Goal: Book appointment/travel/reservation

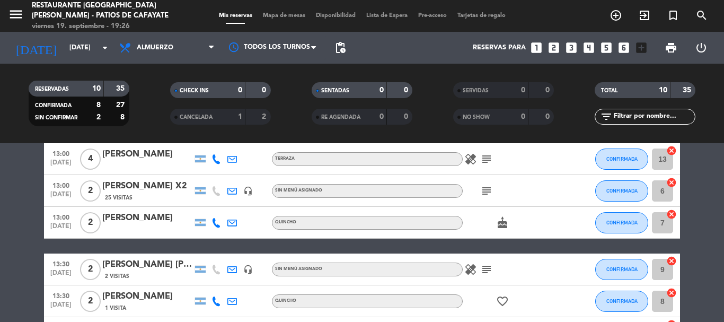
scroll to position [212, 0]
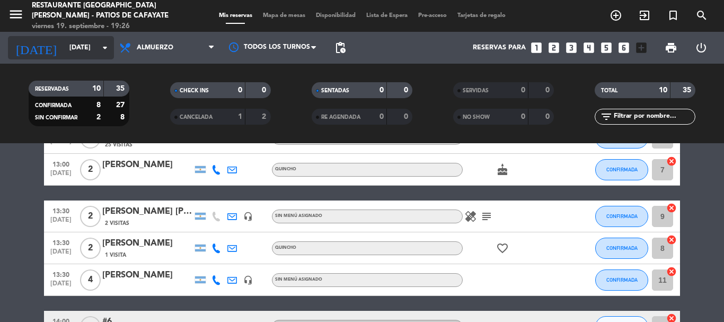
click at [64, 50] on input "[DATE]" at bounding box center [109, 48] width 90 height 18
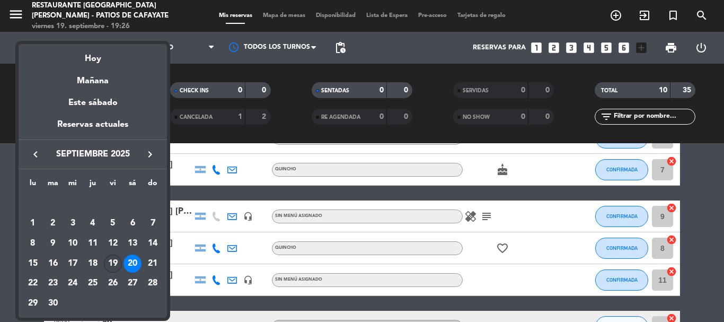
click at [113, 259] on div "19" at bounding box center [113, 263] width 18 height 18
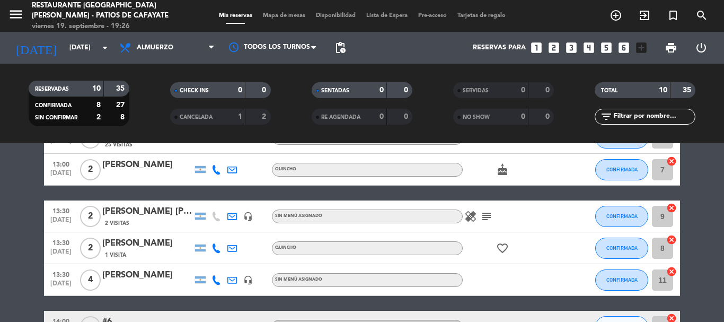
type input "[DATE]"
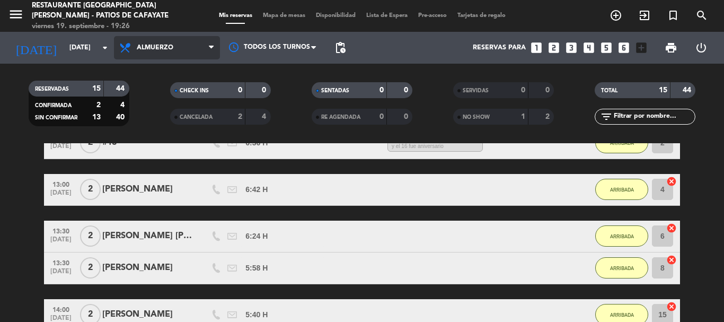
scroll to position [244, 0]
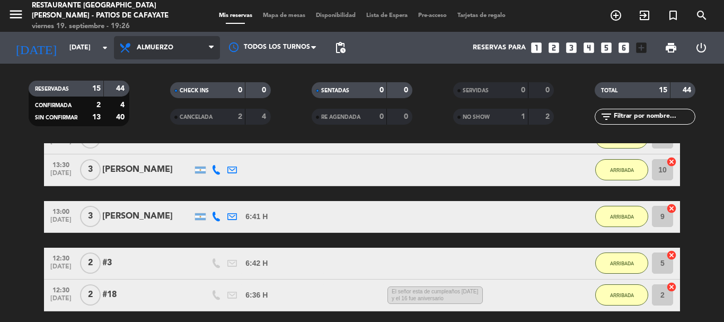
click at [139, 39] on span "Almuerzo" at bounding box center [167, 47] width 106 height 23
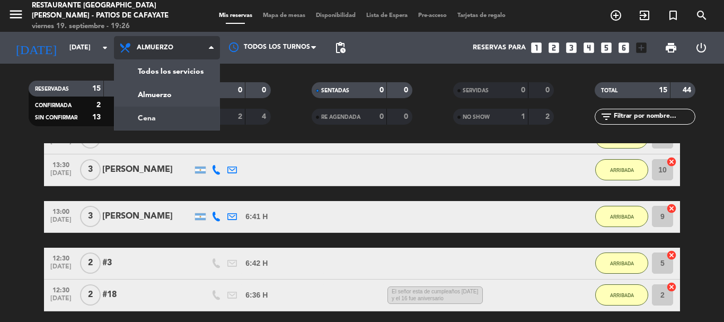
click at [156, 115] on div "menu Restaurante [GEOGRAPHIC_DATA][PERSON_NAME] - Patios de Cafayate [DATE] 19.…" at bounding box center [362, 71] width 724 height 143
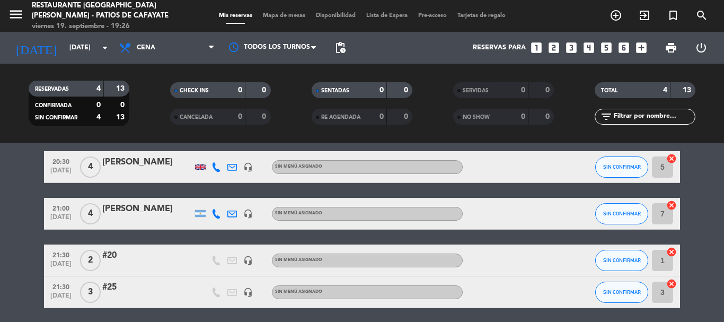
scroll to position [0, 0]
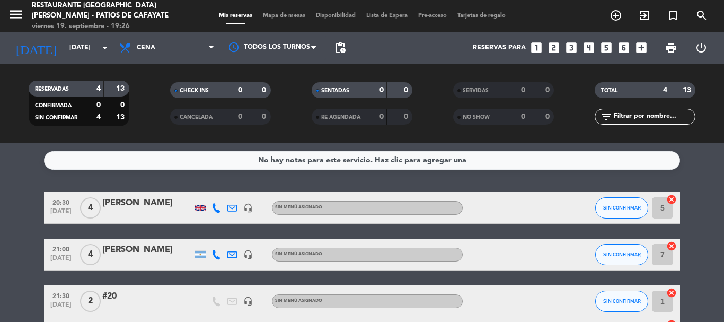
click at [63, 296] on span "21:30" at bounding box center [61, 295] width 27 height 12
click at [102, 301] on div "#20" at bounding box center [147, 296] width 90 height 14
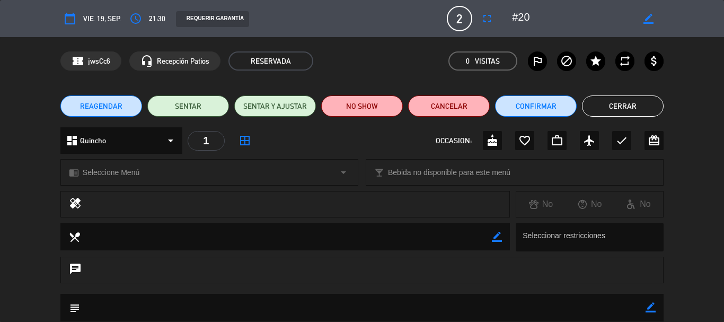
click at [647, 106] on button "Cerrar" at bounding box center [623, 105] width 82 height 21
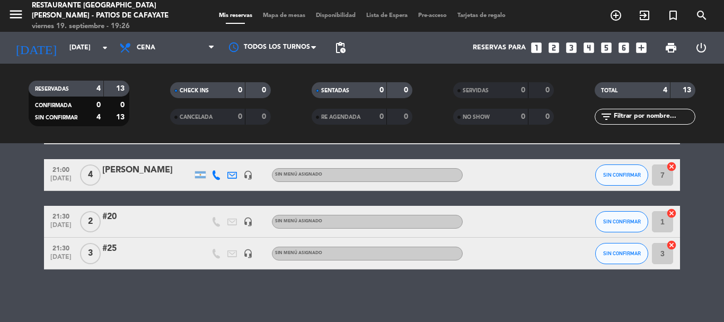
scroll to position [80, 0]
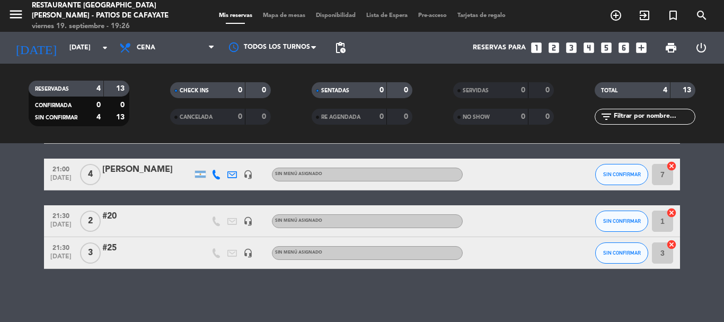
click at [111, 251] on div "#25" at bounding box center [147, 248] width 90 height 14
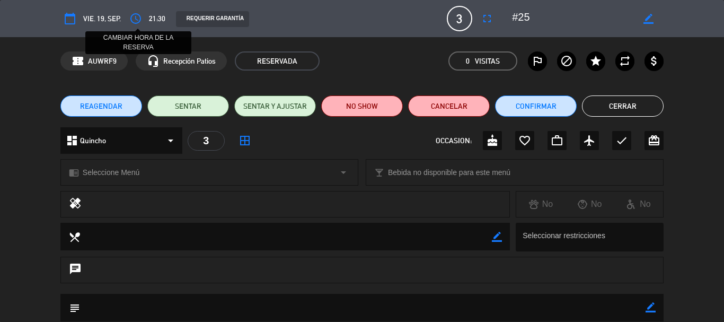
click at [143, 14] on button "access_time" at bounding box center [135, 18] width 19 height 19
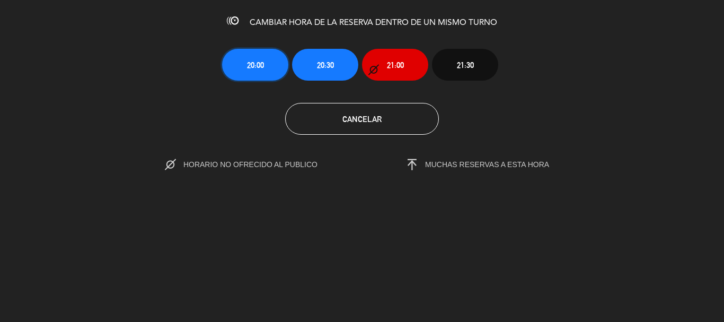
click at [254, 68] on span "20:00" at bounding box center [255, 65] width 17 height 12
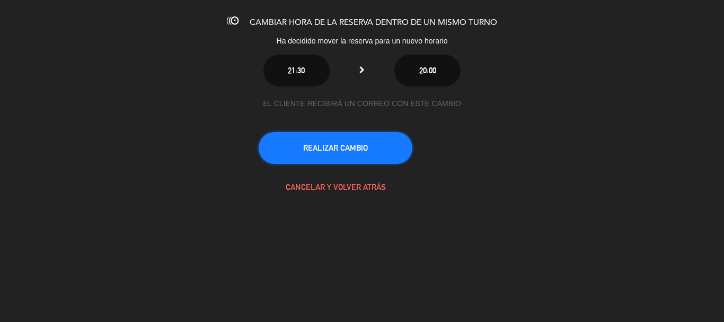
click at [344, 152] on button "REALIZAR CAMBIO" at bounding box center [336, 148] width 154 height 32
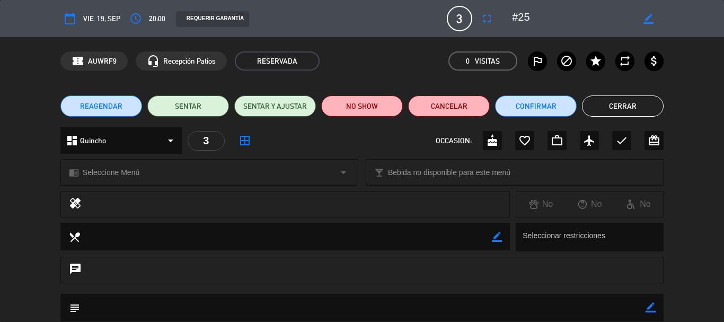
click at [635, 107] on button "Cerrar" at bounding box center [623, 105] width 82 height 21
